Goal: Information Seeking & Learning: Learn about a topic

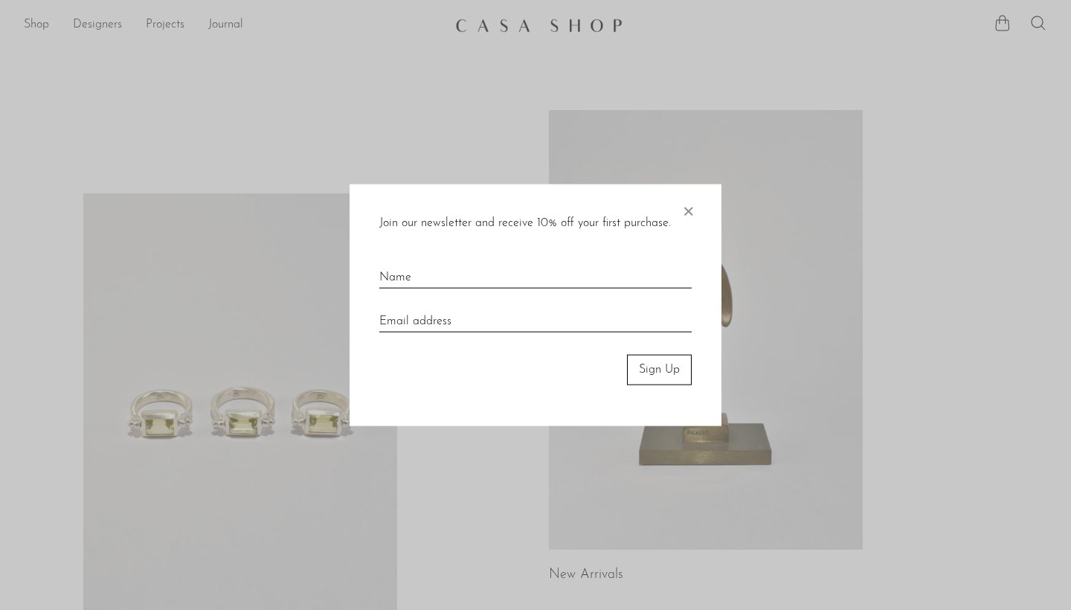
click at [691, 207] on span "×" at bounding box center [687, 208] width 15 height 48
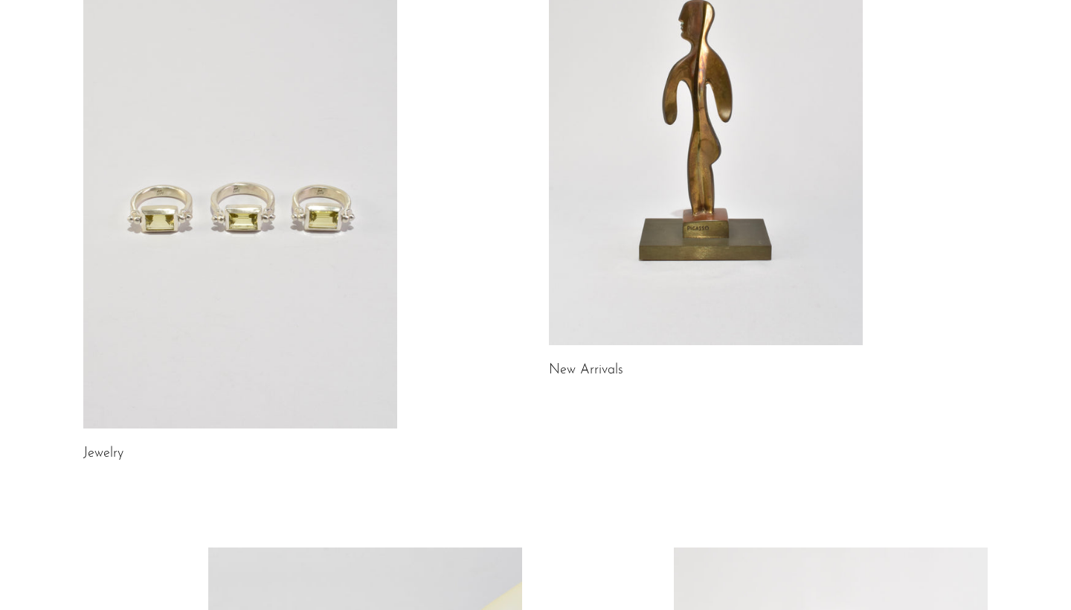
scroll to position [206, 0]
click at [300, 318] on link at bounding box center [240, 206] width 314 height 439
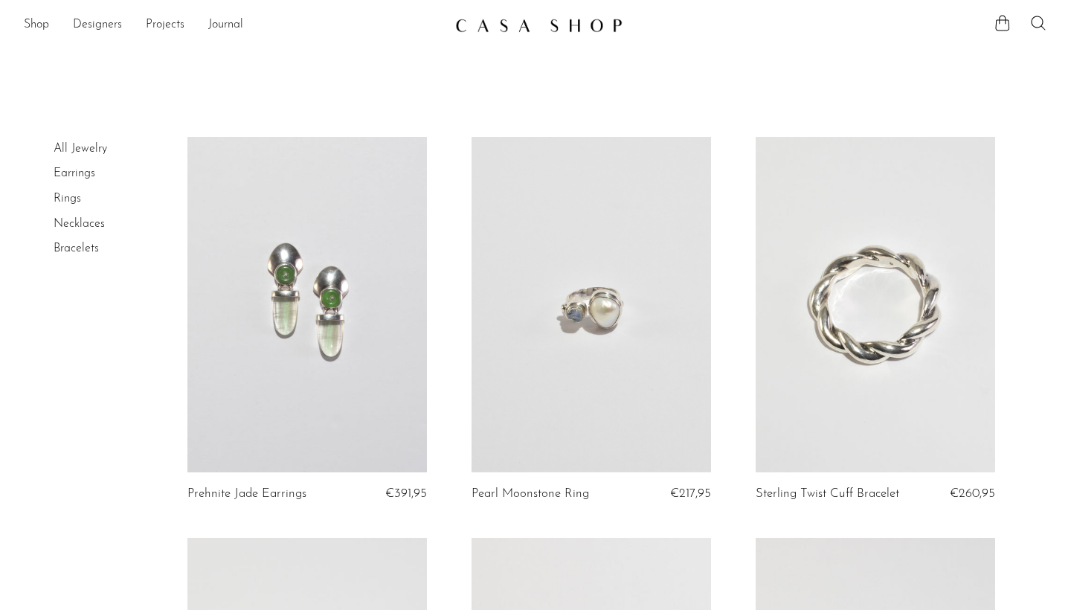
click at [303, 315] on link at bounding box center [306, 304] width 239 height 335
click at [862, 281] on link at bounding box center [874, 304] width 239 height 335
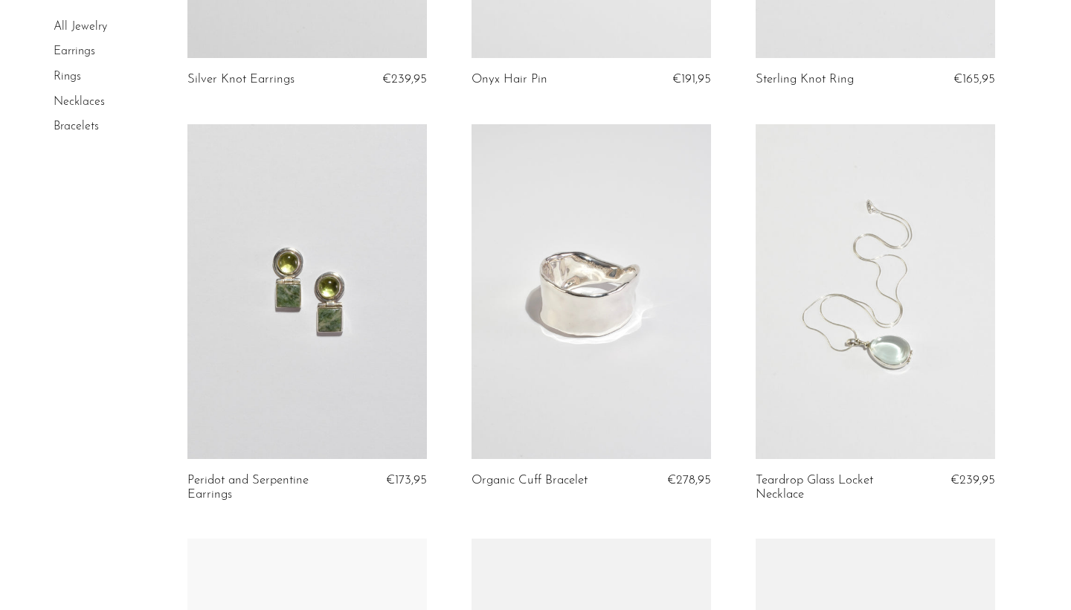
scroll to position [1627, 0]
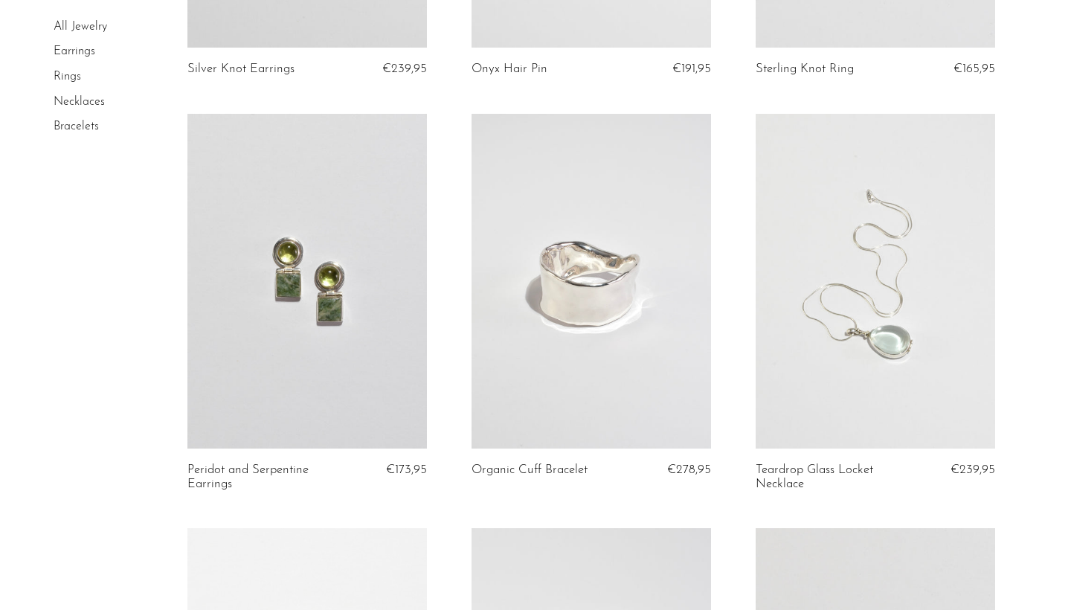
click at [602, 280] on link at bounding box center [590, 281] width 239 height 335
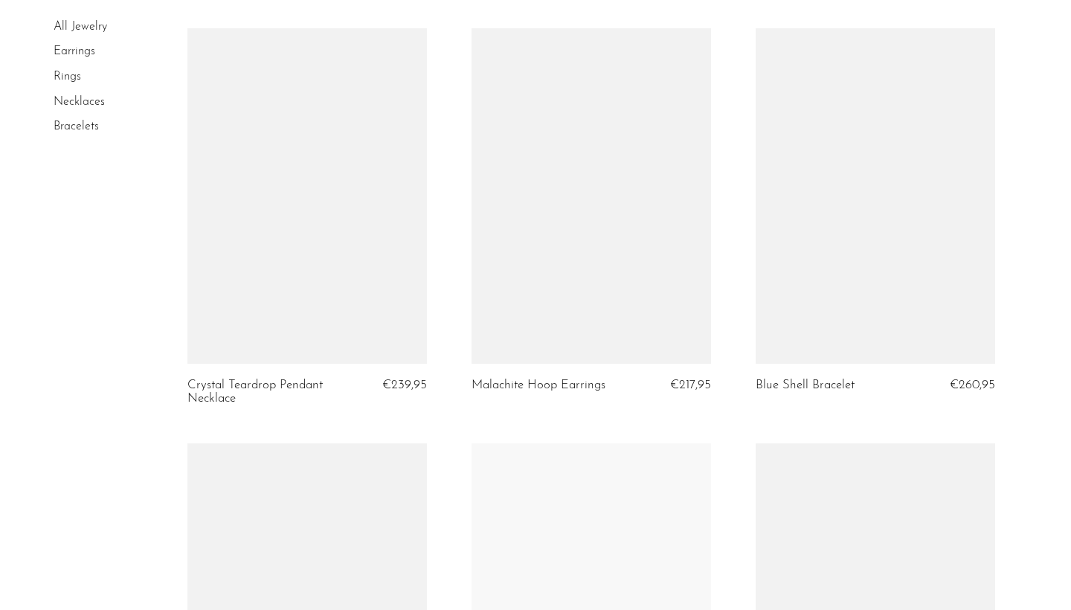
scroll to position [2944, 0]
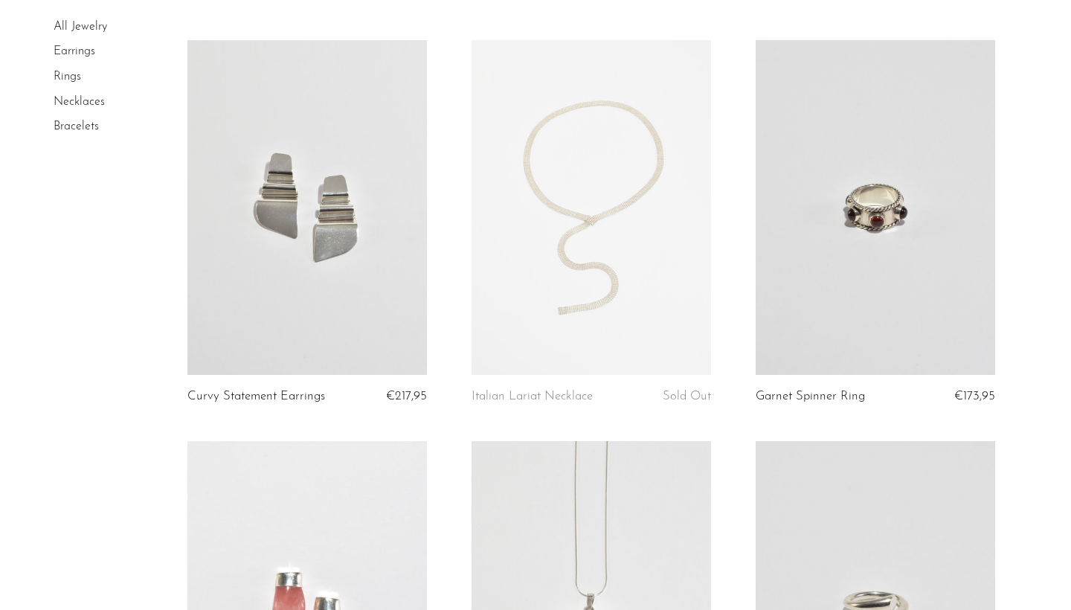
click at [353, 215] on link at bounding box center [306, 207] width 239 height 335
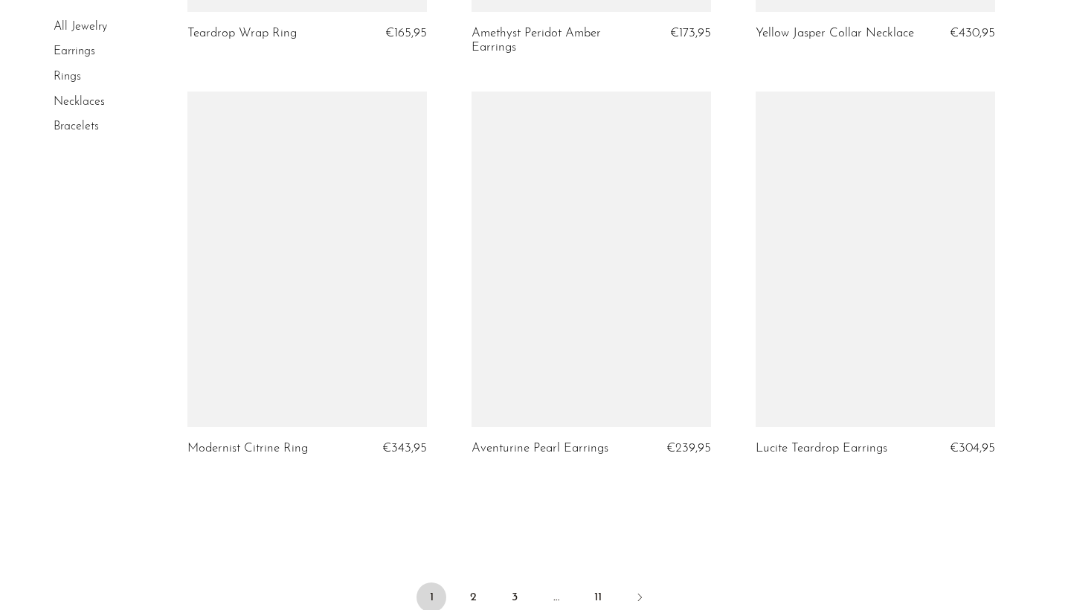
scroll to position [4665, 0]
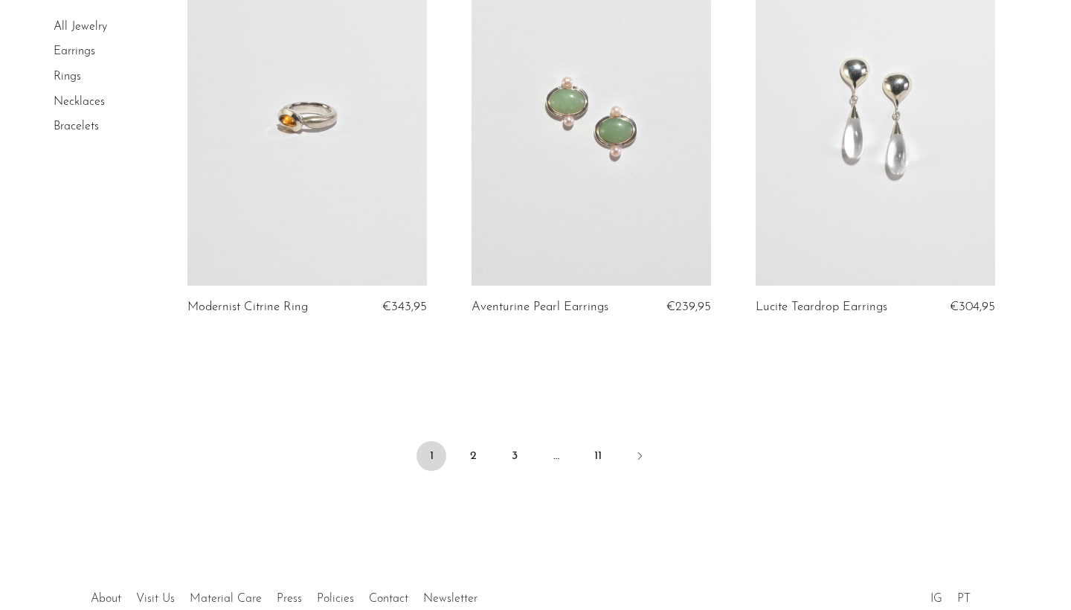
click at [888, 184] on link at bounding box center [874, 117] width 239 height 335
click at [475, 442] on link "2" at bounding box center [473, 456] width 30 height 30
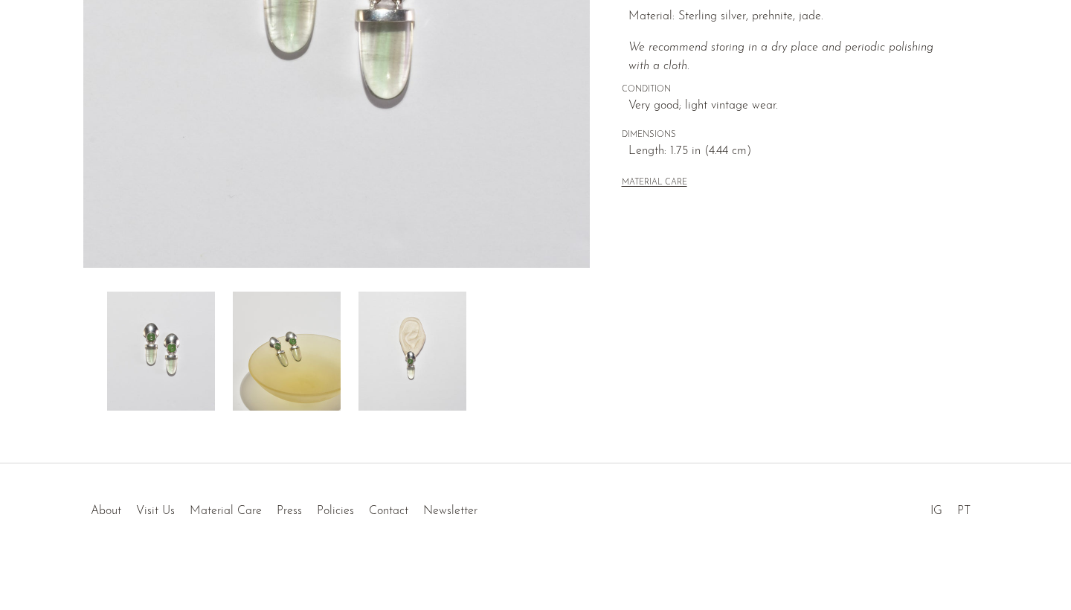
scroll to position [358, 0]
click at [426, 378] on img at bounding box center [412, 350] width 108 height 119
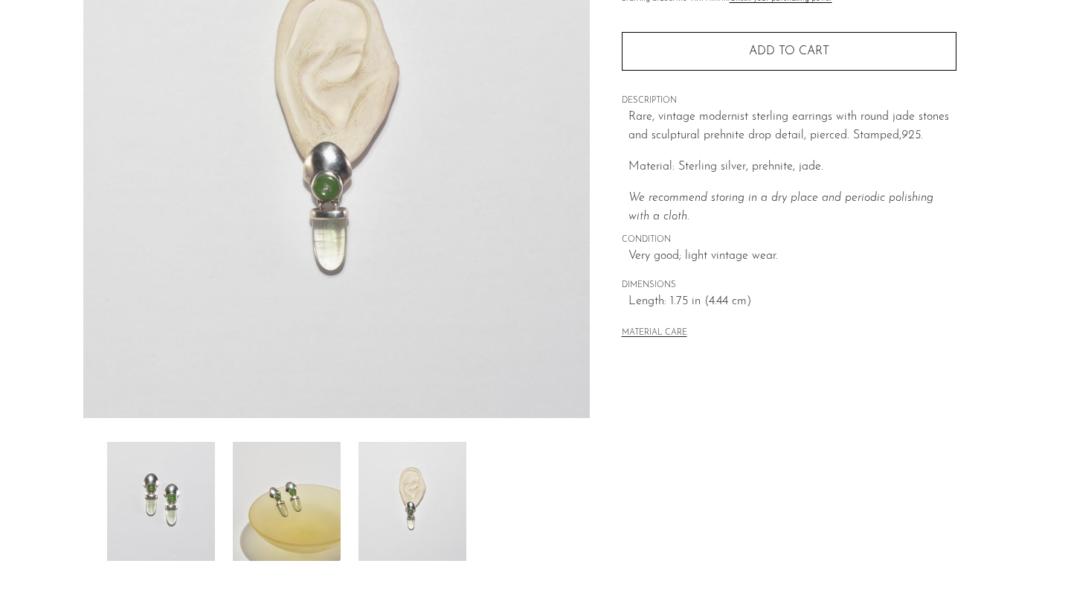
scroll to position [207, 0]
click at [323, 488] on img at bounding box center [287, 501] width 108 height 119
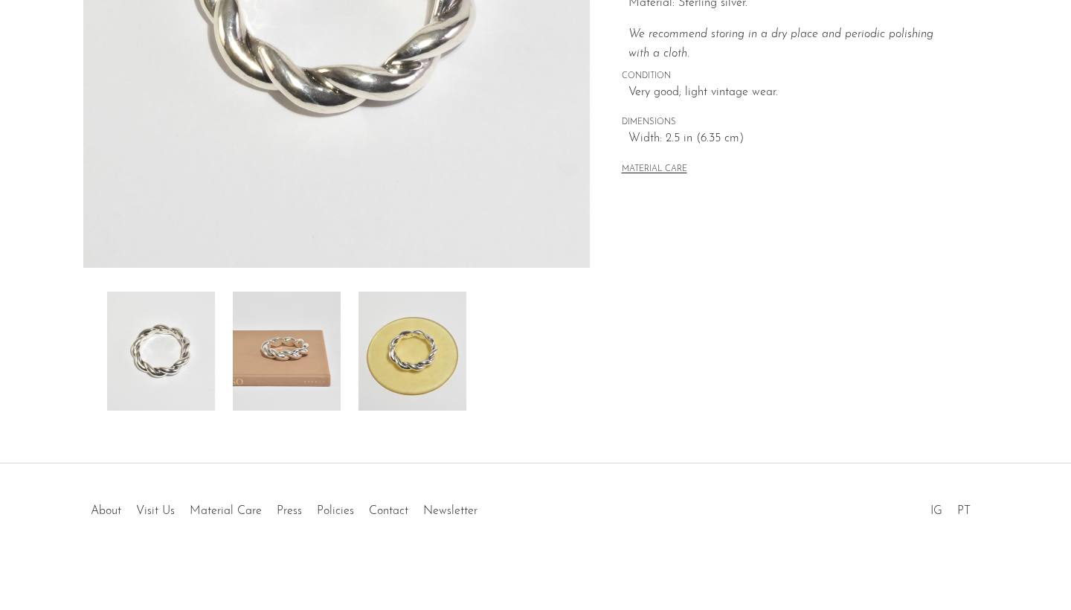
scroll to position [358, 0]
click at [291, 330] on img at bounding box center [287, 350] width 108 height 119
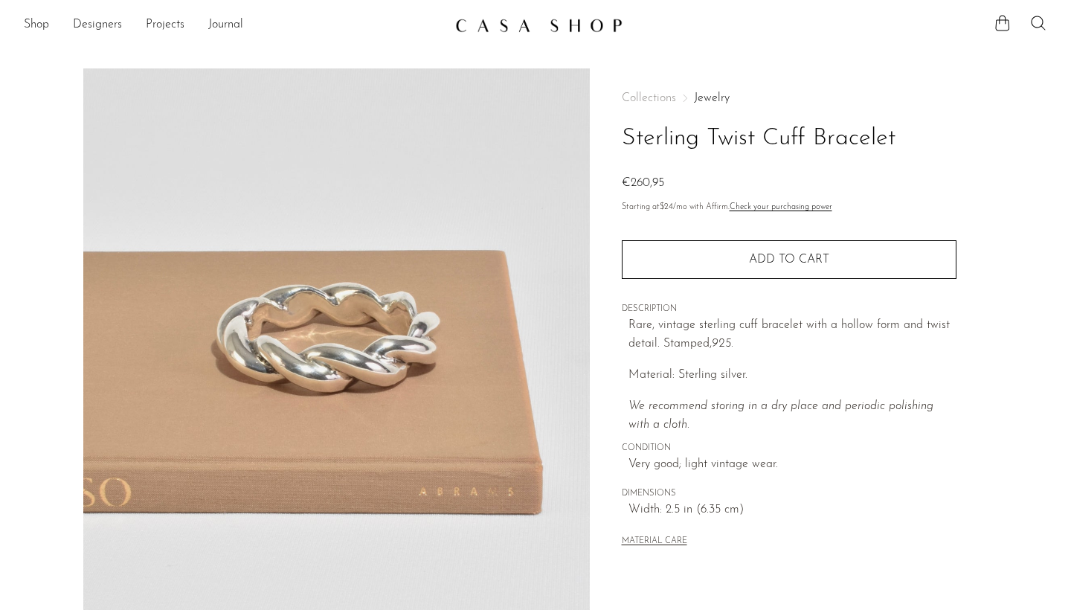
scroll to position [0, 0]
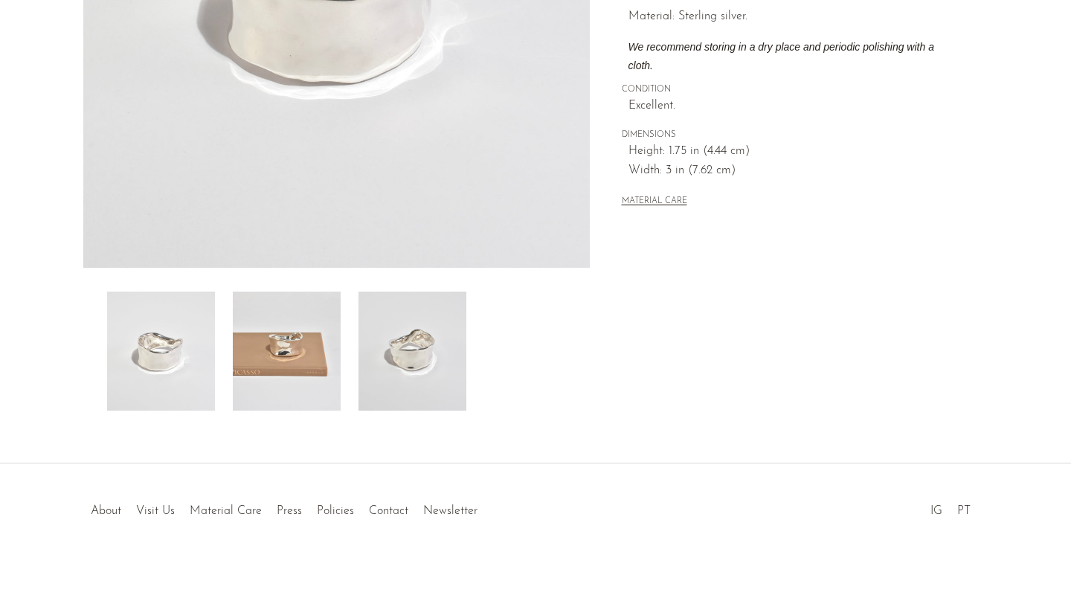
scroll to position [358, 0]
click at [417, 360] on img at bounding box center [412, 350] width 108 height 119
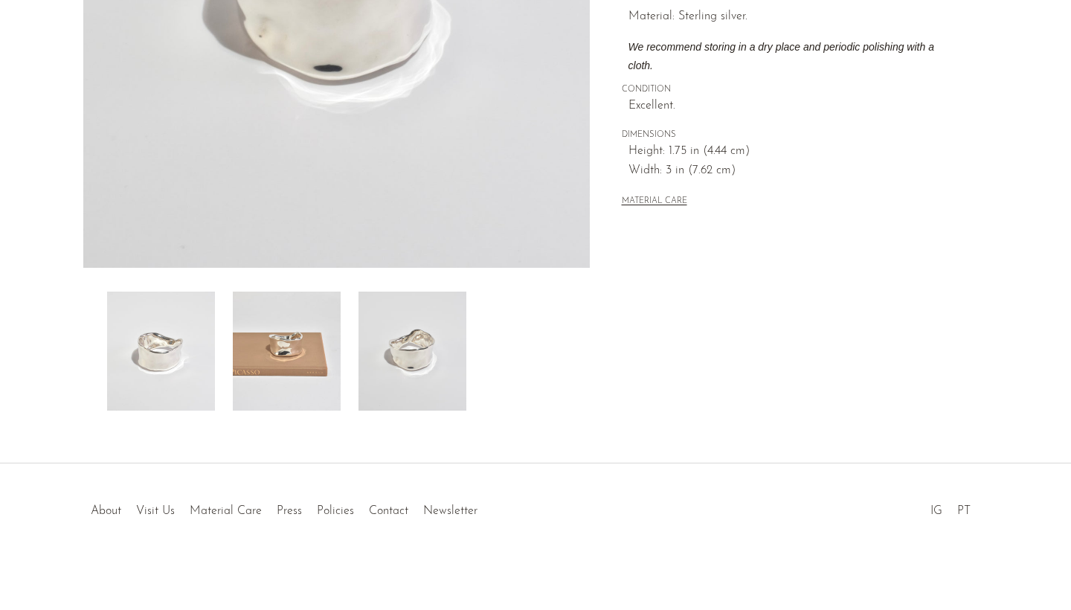
click at [300, 348] on img at bounding box center [287, 350] width 108 height 119
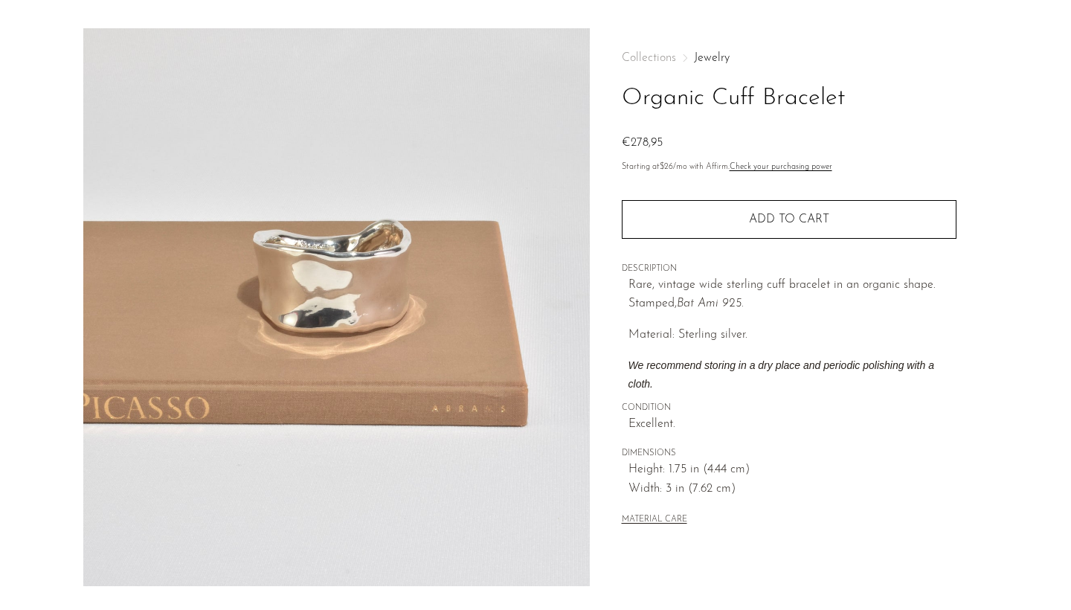
scroll to position [39, 0]
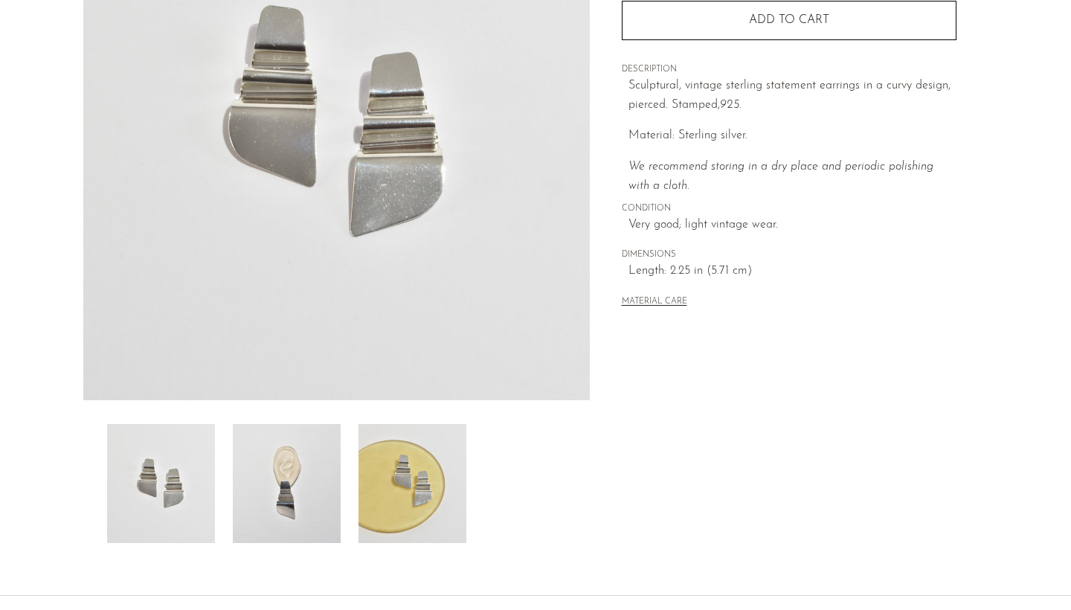
scroll to position [226, 0]
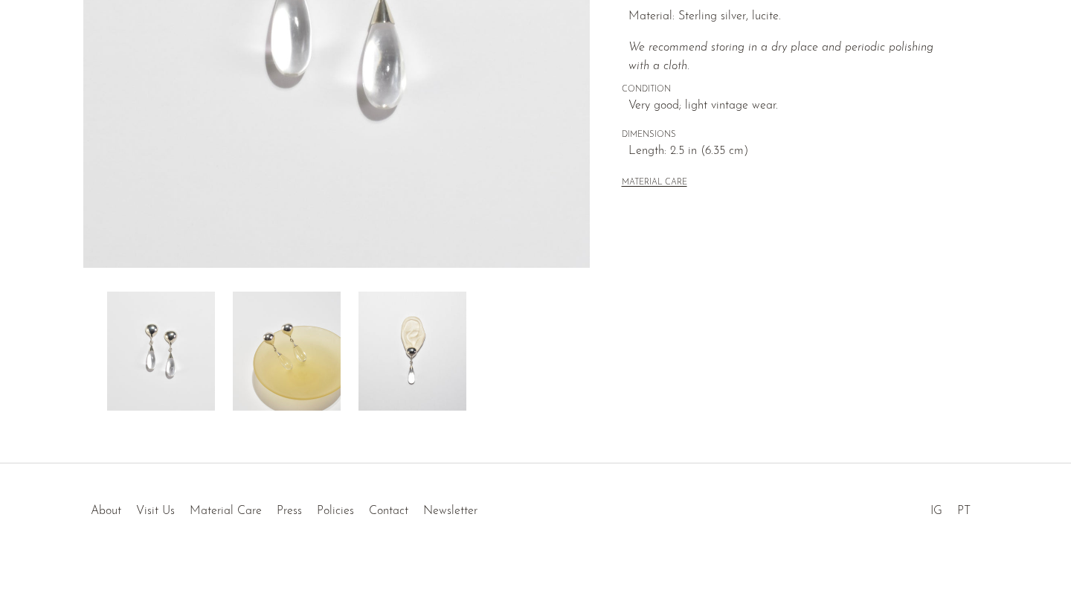
scroll to position [358, 0]
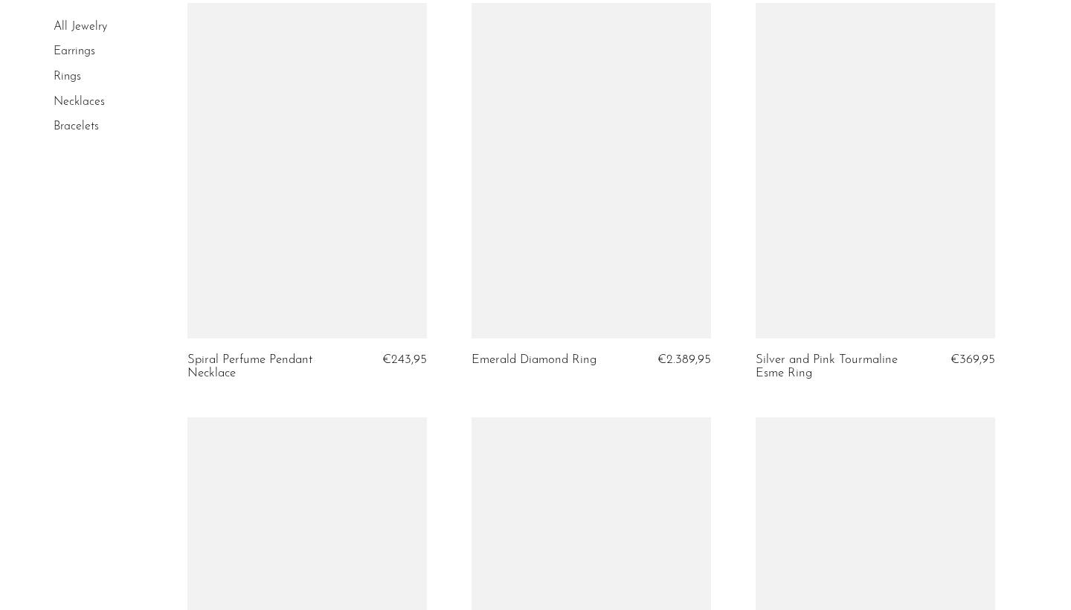
scroll to position [1307, 0]
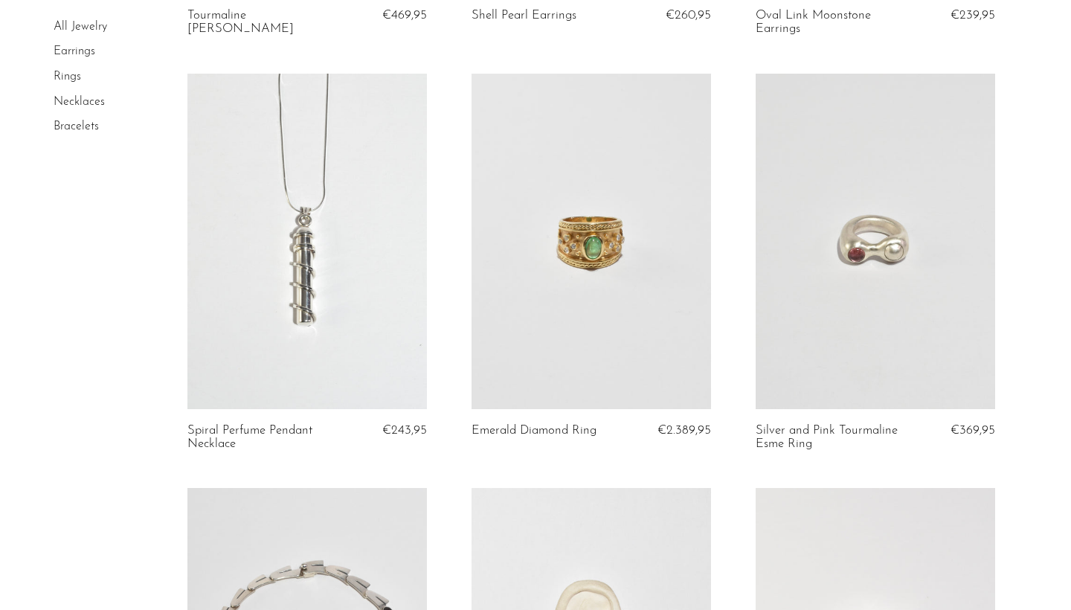
click at [355, 291] on link at bounding box center [306, 241] width 239 height 335
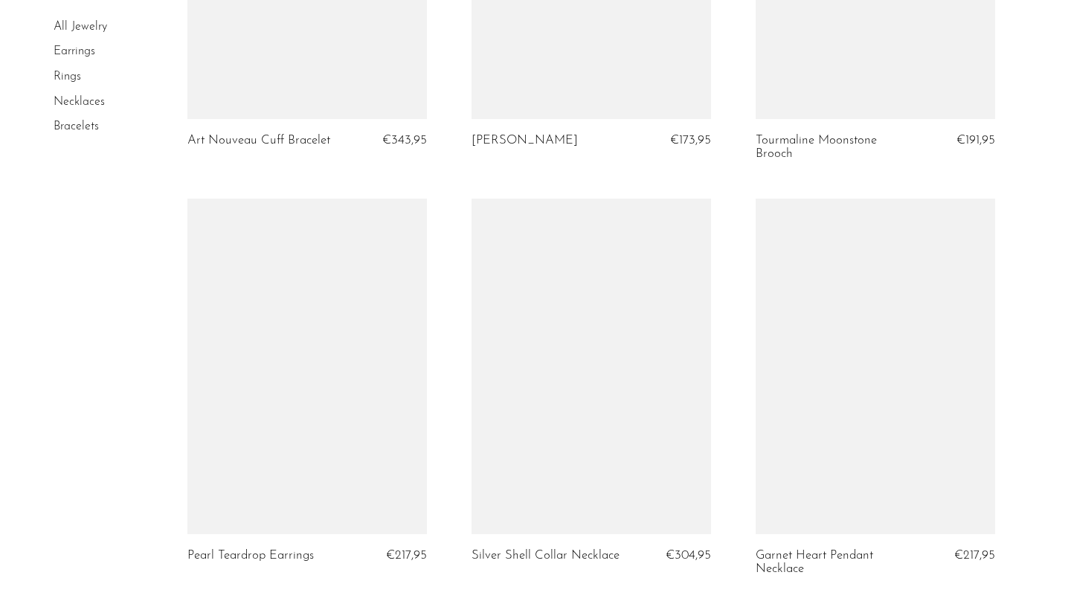
scroll to position [3792, 0]
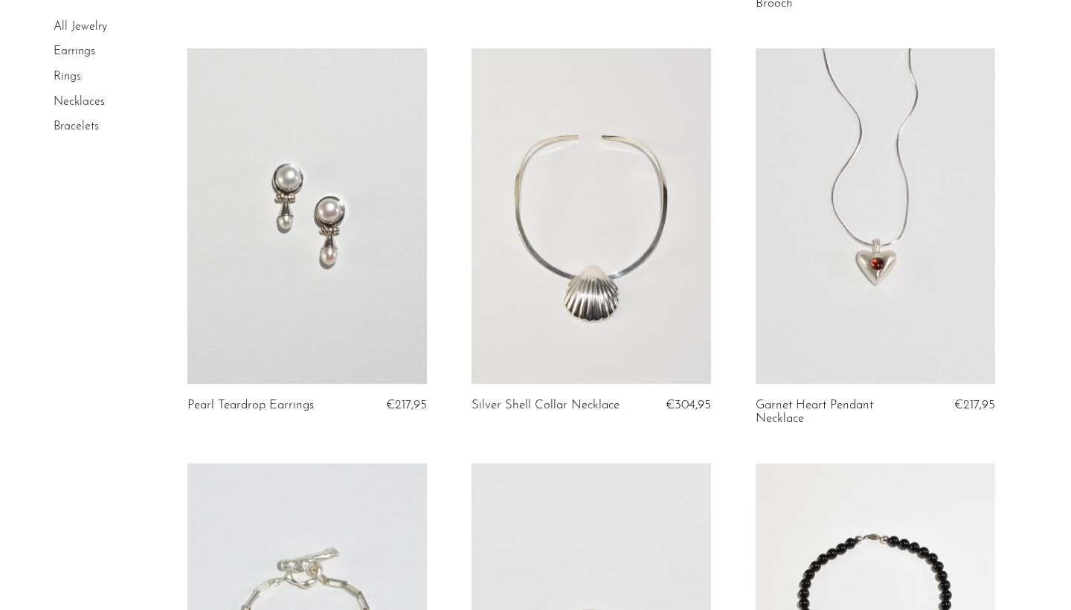
click at [300, 201] on link at bounding box center [306, 215] width 239 height 335
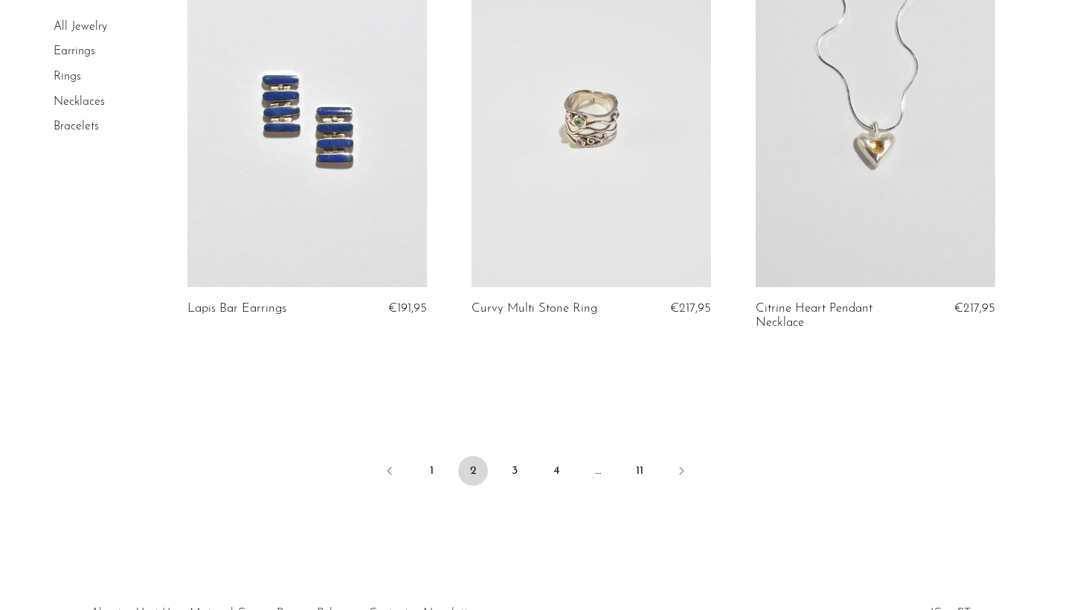
scroll to position [4758, 0]
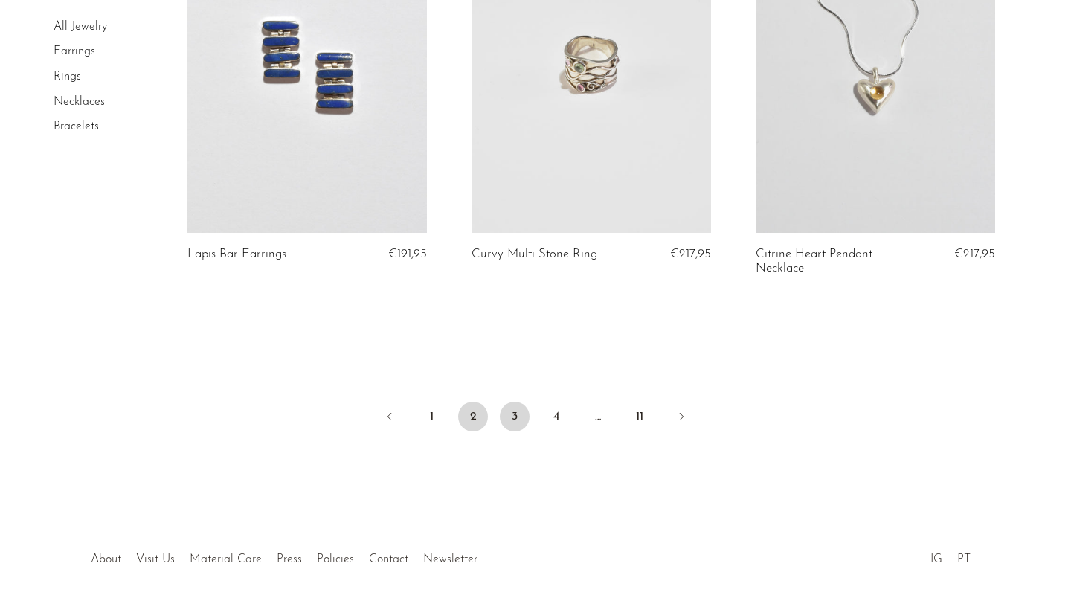
click at [518, 401] on link "3" at bounding box center [515, 416] width 30 height 30
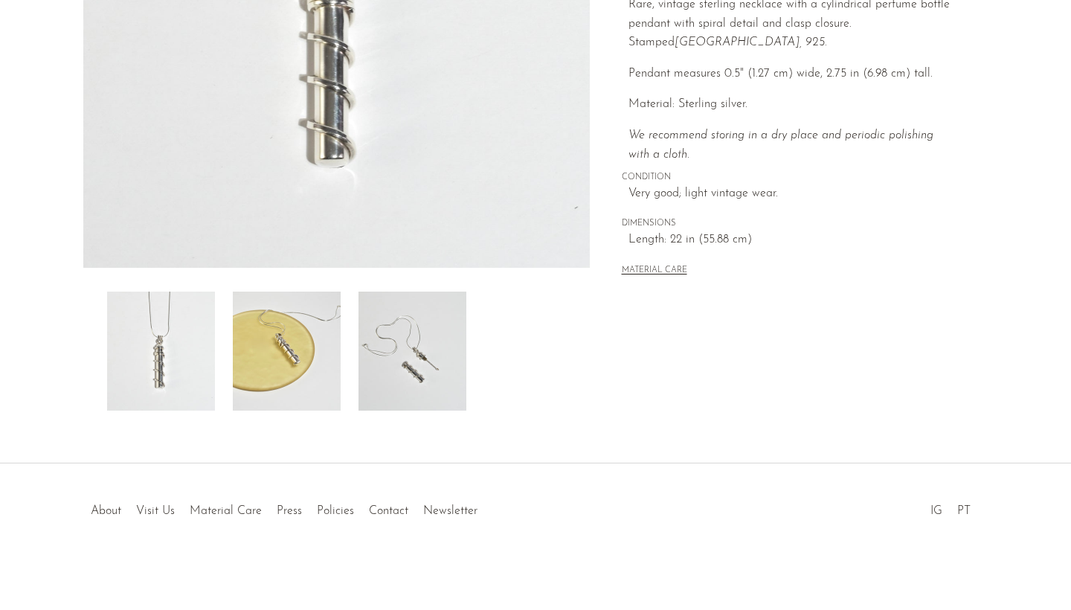
scroll to position [358, 0]
click at [442, 338] on img at bounding box center [412, 350] width 108 height 119
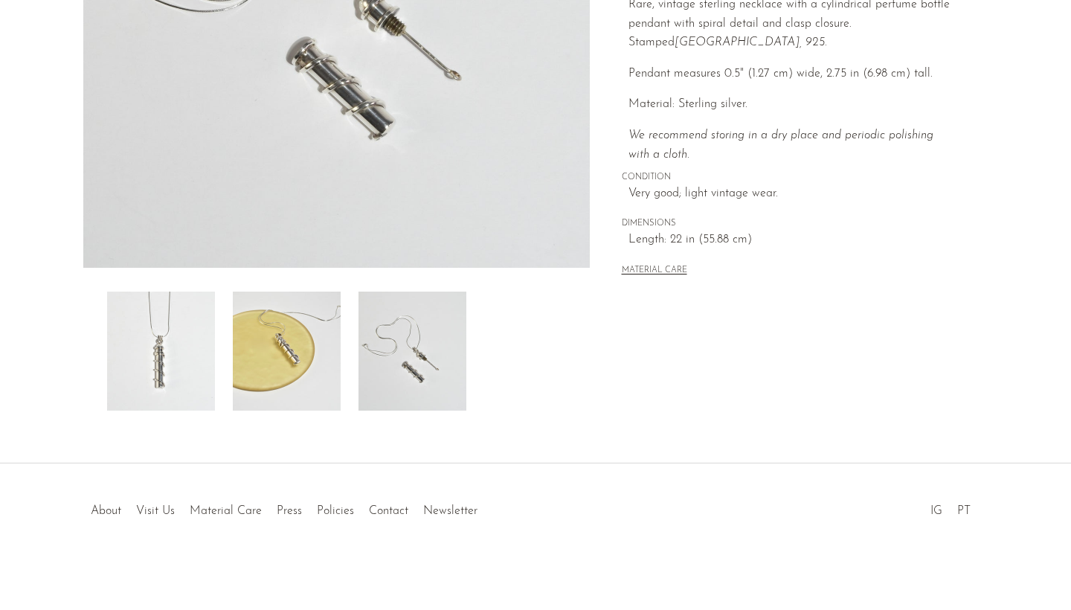
scroll to position [337, 0]
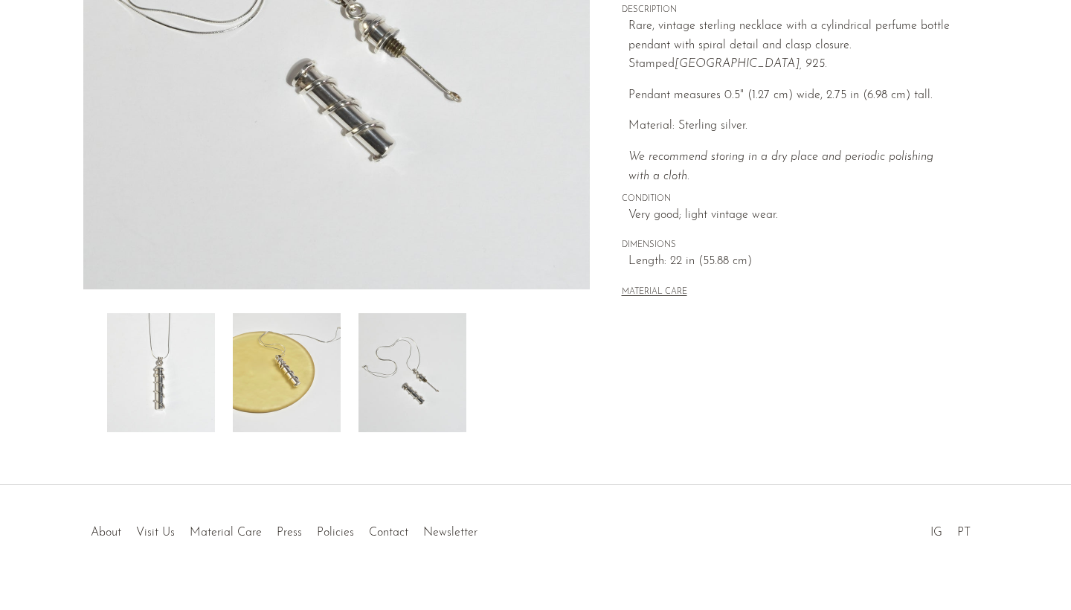
click at [290, 383] on img at bounding box center [287, 372] width 108 height 119
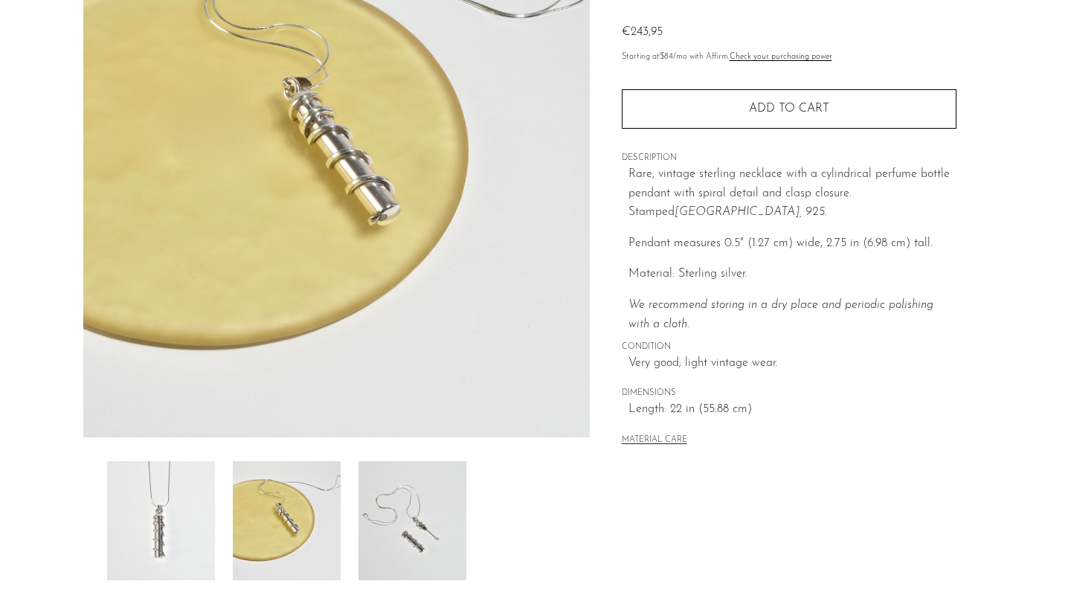
scroll to position [190, 0]
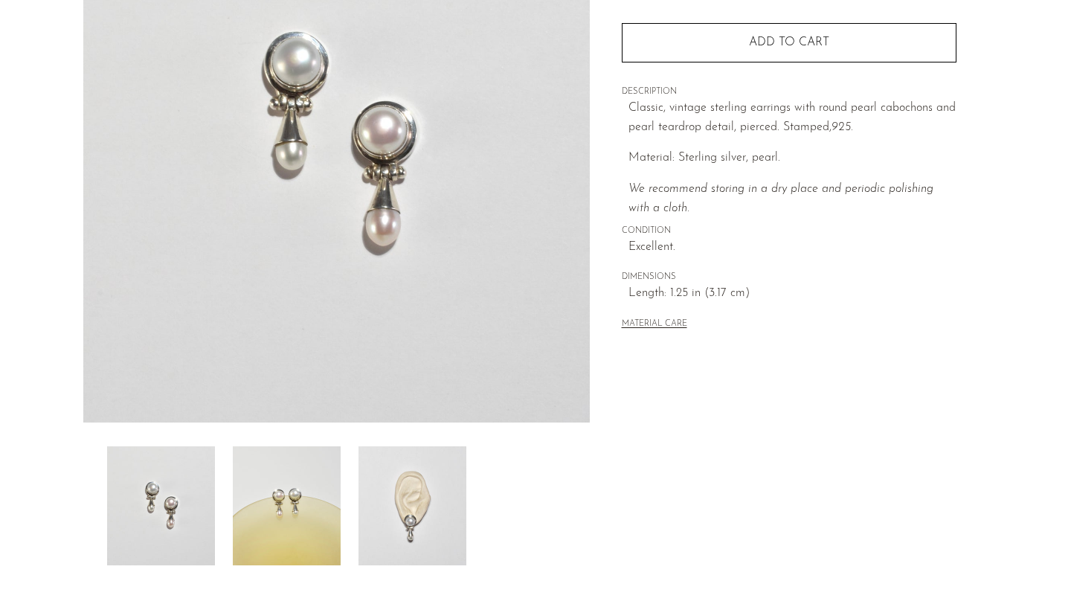
scroll to position [207, 0]
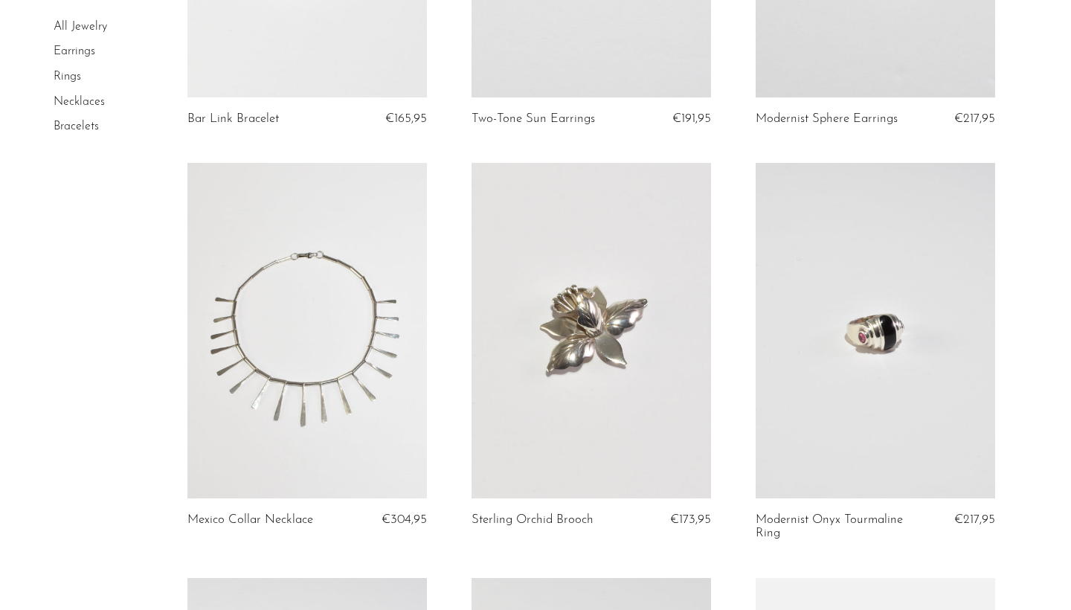
scroll to position [891, 0]
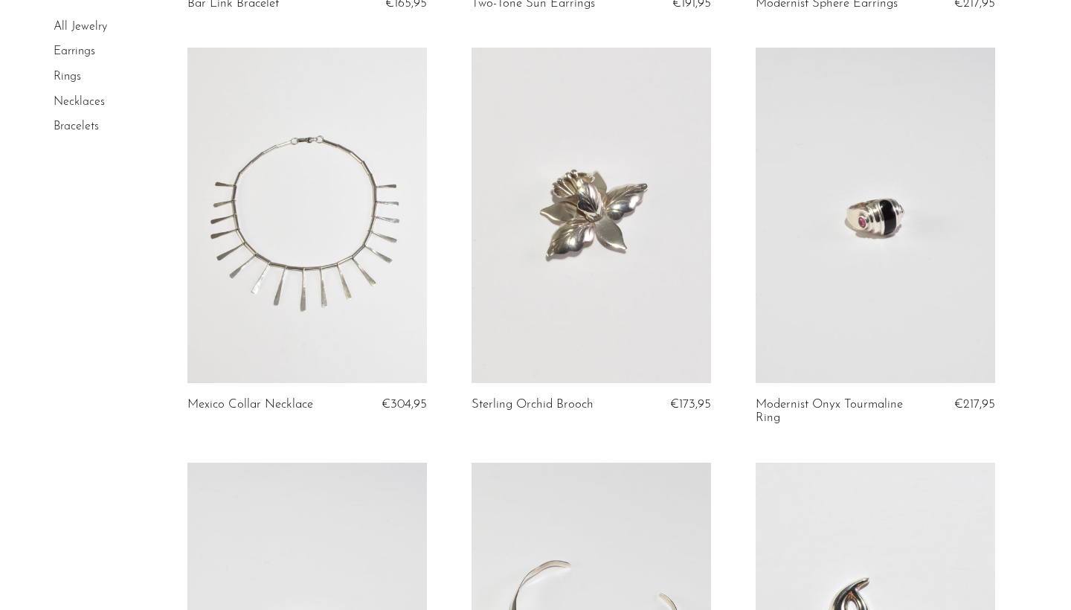
click at [271, 271] on link at bounding box center [306, 215] width 239 height 335
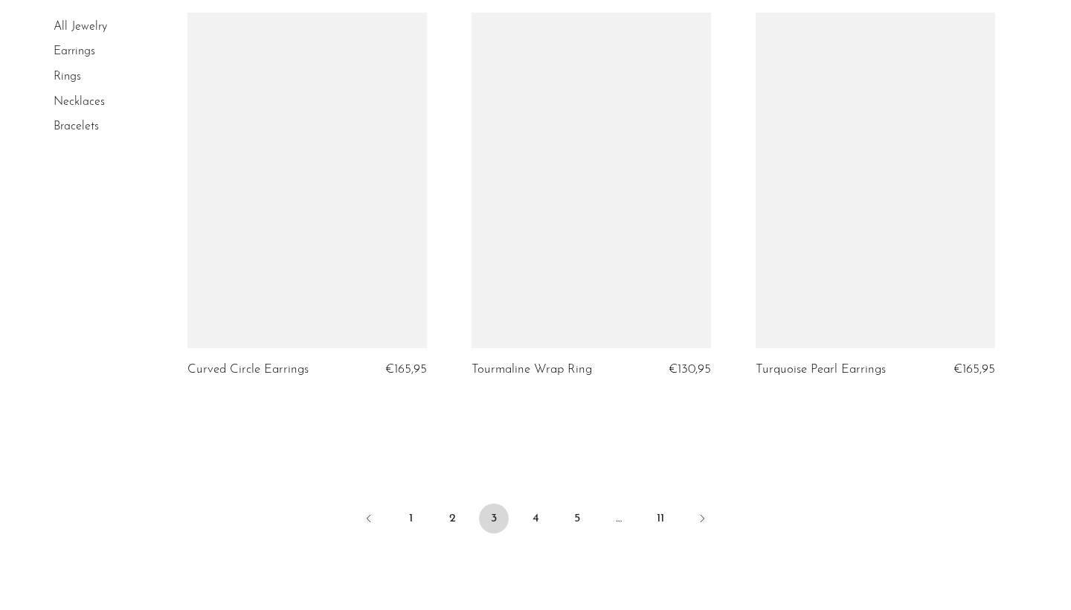
scroll to position [4746, 0]
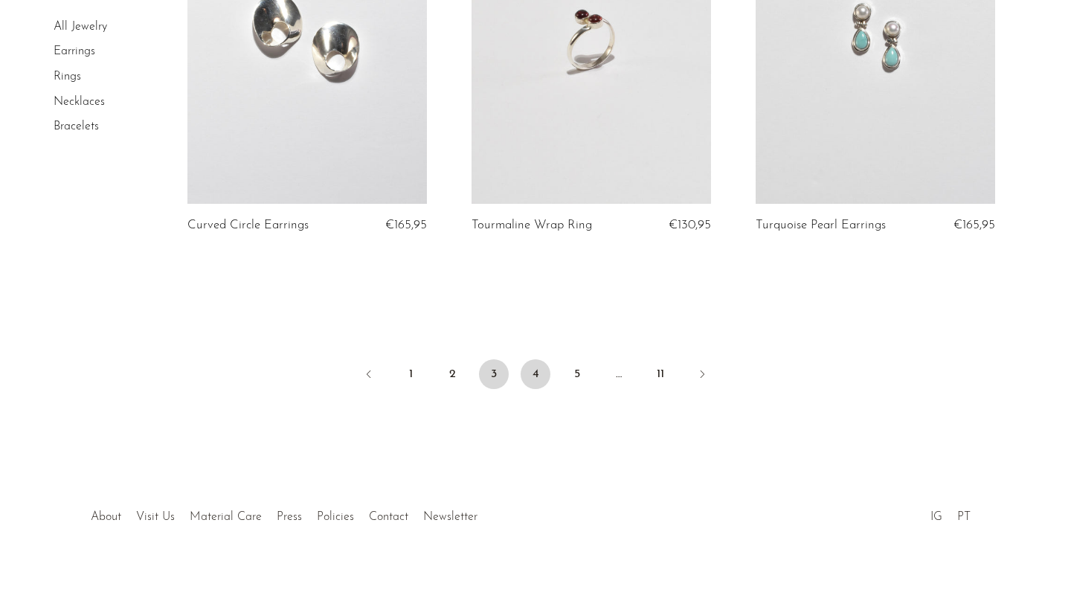
click at [530, 370] on link "4" at bounding box center [535, 374] width 30 height 30
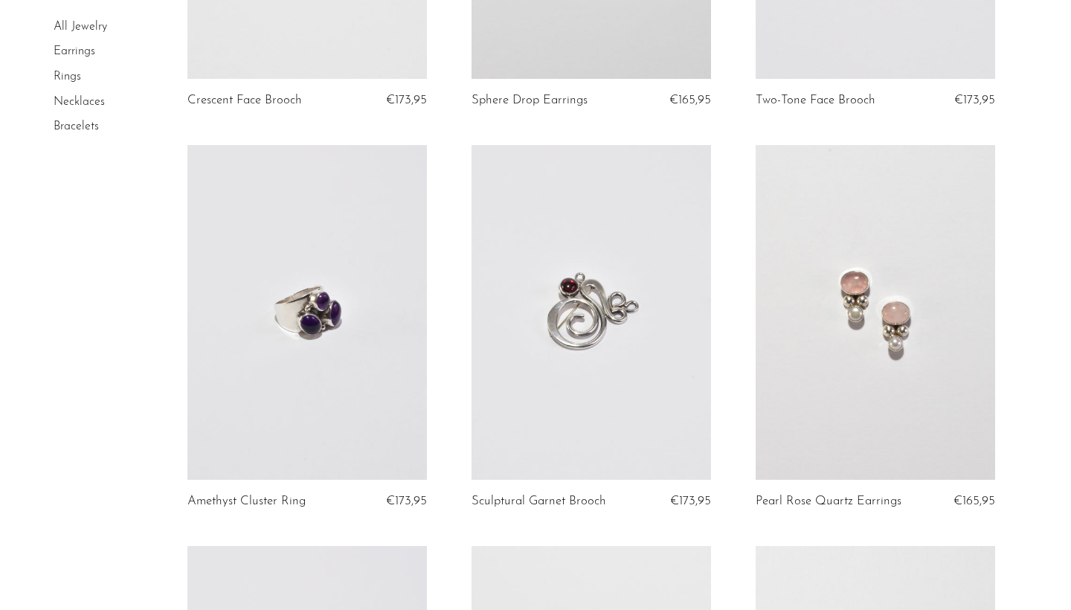
scroll to position [3269, 0]
